Goal: Task Accomplishment & Management: Manage account settings

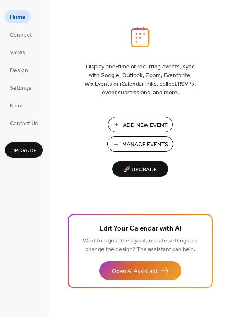
click at [146, 147] on span "Manage Events" at bounding box center [145, 145] width 46 height 9
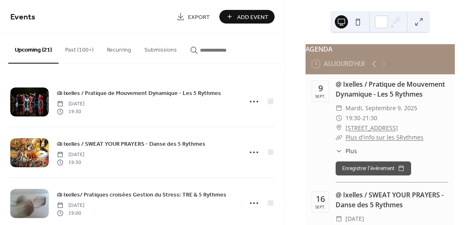
click at [71, 45] on button "Past (100+)" at bounding box center [80, 47] width 42 height 29
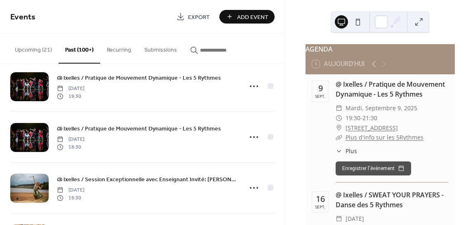
scroll to position [3847, 0]
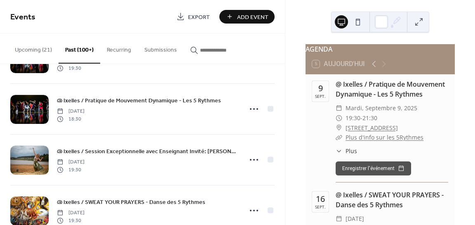
drag, startPoint x: 282, startPoint y: 217, endPoint x: 282, endPoint y: 227, distance: 9.9
click at [282, 224] on html "Events Export Add Event Upcoming (21) Past (100+) Recurring Submissions @ Ixell…" at bounding box center [237, 112] width 475 height 225
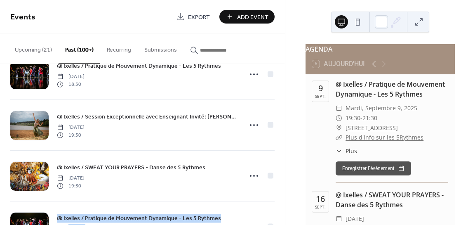
scroll to position [3858, 0]
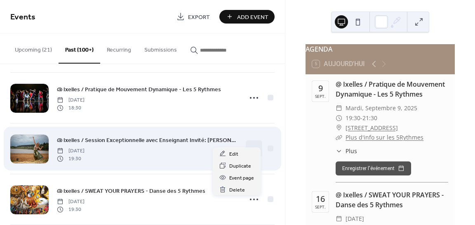
click at [256, 148] on circle at bounding box center [257, 149] width 2 height 2
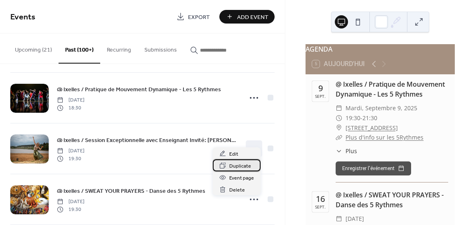
click at [234, 170] on span "Duplicate" at bounding box center [240, 166] width 22 height 9
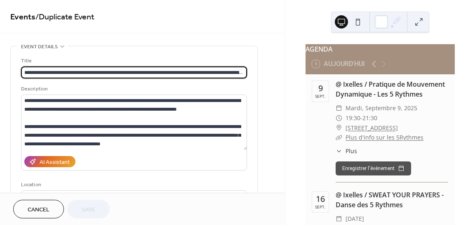
scroll to position [0, 59]
click at [122, 66] on input "**********" at bounding box center [134, 72] width 226 height 12
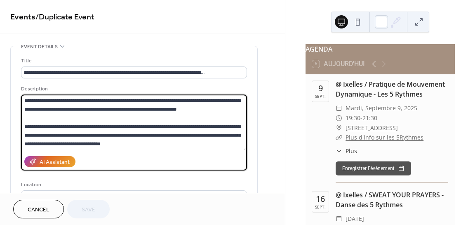
scroll to position [0, 0]
click at [82, 109] on textarea at bounding box center [134, 121] width 226 height 55
drag, startPoint x: 101, startPoint y: 136, endPoint x: 203, endPoint y: 127, distance: 102.7
click at [203, 127] on textarea at bounding box center [134, 121] width 226 height 55
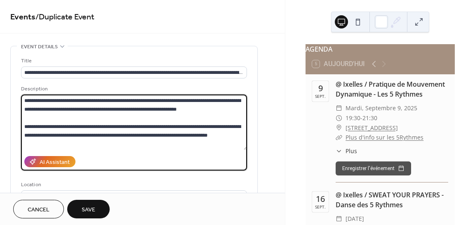
click at [217, 133] on textarea at bounding box center [134, 121] width 226 height 55
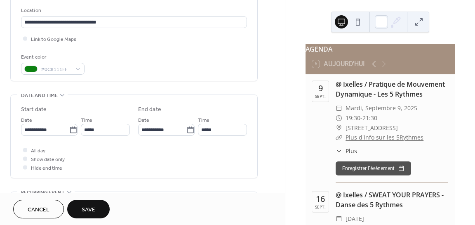
scroll to position [181, 0]
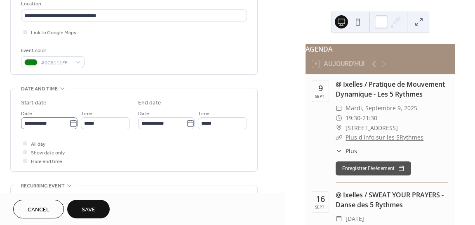
type textarea "**********"
click at [72, 121] on icon at bounding box center [73, 123] width 8 height 8
click at [69, 121] on input "**********" at bounding box center [45, 123] width 48 height 12
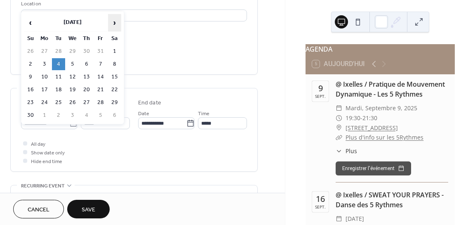
click at [115, 23] on span "›" at bounding box center [114, 22] width 12 height 16
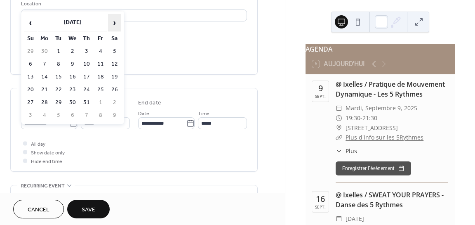
click at [115, 23] on span "›" at bounding box center [114, 22] width 12 height 16
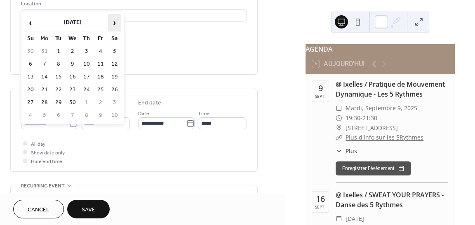
click at [115, 23] on span "›" at bounding box center [114, 22] width 12 height 16
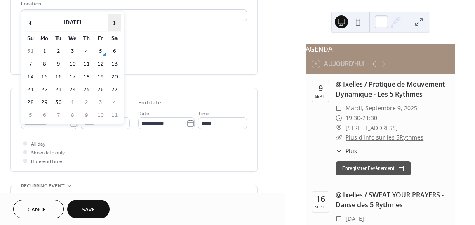
click at [115, 23] on span "›" at bounding box center [114, 22] width 12 height 16
click at [55, 101] on td "25" at bounding box center [58, 102] width 13 height 12
type input "**********"
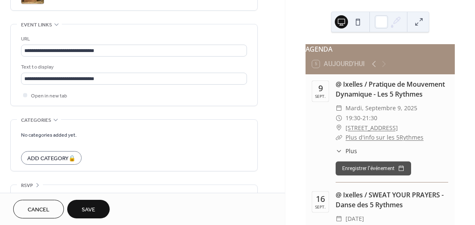
scroll to position [454, 0]
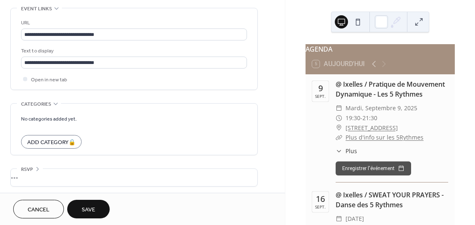
click at [97, 207] on button "Save" at bounding box center [88, 209] width 42 height 19
click at [67, 200] on button "Save" at bounding box center [88, 209] width 42 height 19
